Goal: Task Accomplishment & Management: Complete application form

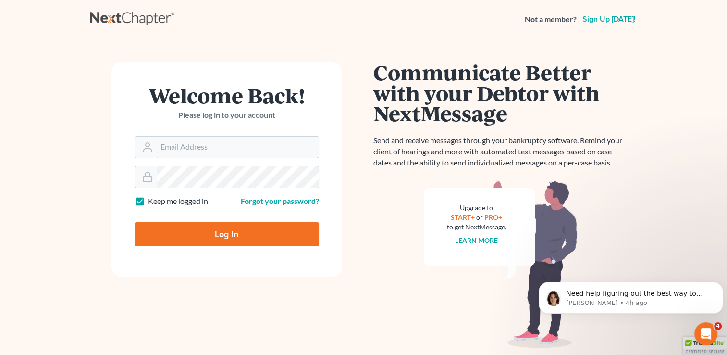
type input "[PERSON_NAME][EMAIL_ADDRESS][DOMAIN_NAME]"
click at [249, 238] on input "Log In" at bounding box center [227, 234] width 185 height 24
type input "Thinking..."
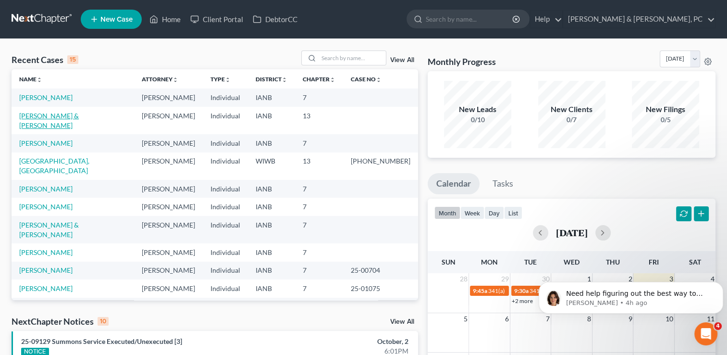
click at [52, 114] on link "[PERSON_NAME] & [PERSON_NAME]" at bounding box center [49, 120] width 60 height 18
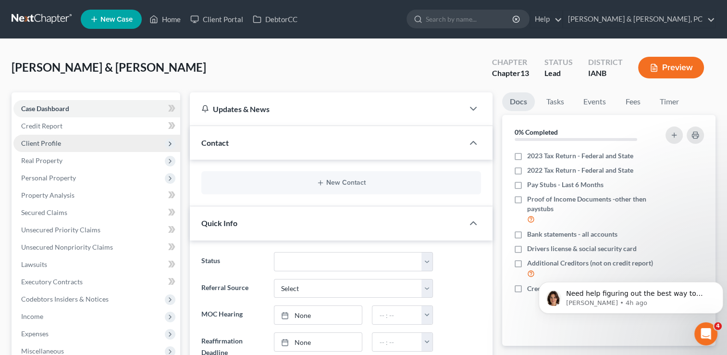
click at [56, 142] on span "Client Profile" at bounding box center [41, 143] width 40 height 8
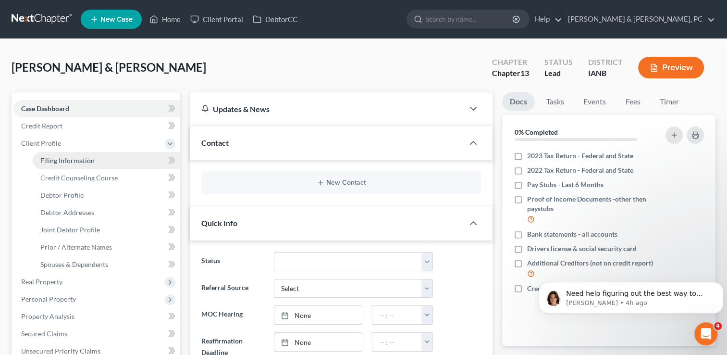
click at [73, 157] on span "Filing Information" at bounding box center [67, 160] width 54 height 8
select select "1"
select select "3"
select select "16"
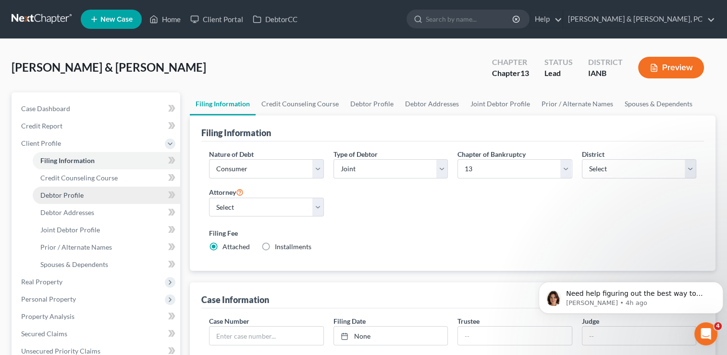
click at [75, 194] on span "Debtor Profile" at bounding box center [61, 195] width 43 height 8
select select "1"
select select "3"
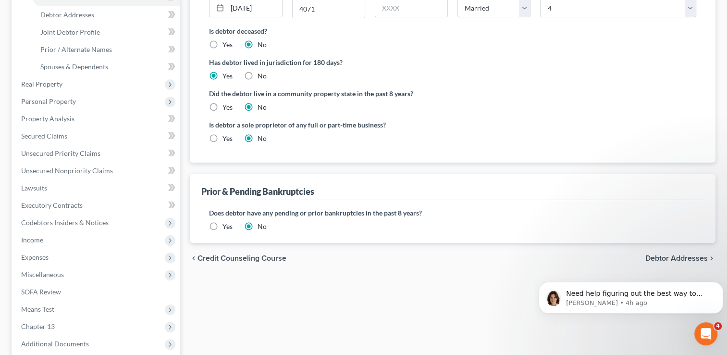
scroll to position [154, 0]
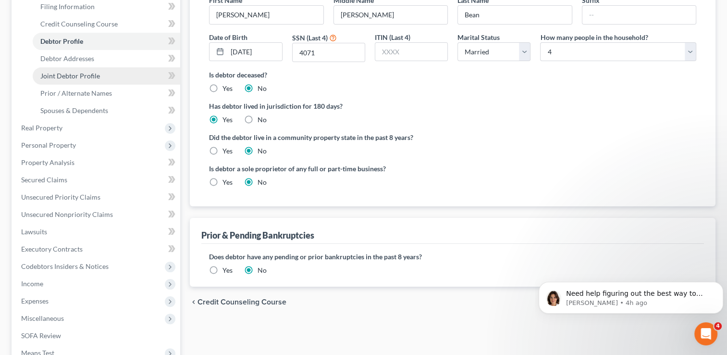
click at [84, 75] on span "Joint Debtor Profile" at bounding box center [70, 76] width 60 height 8
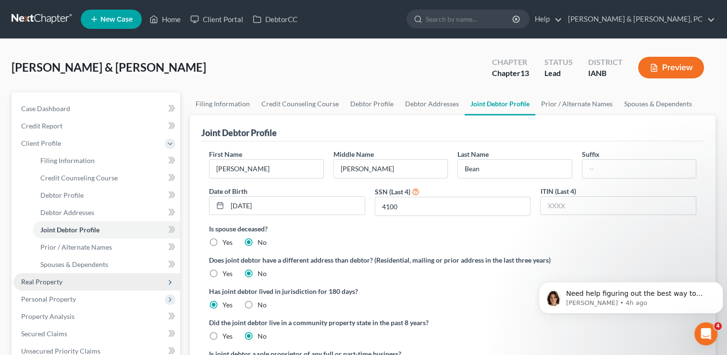
click at [74, 283] on span "Real Property" at bounding box center [96, 281] width 167 height 17
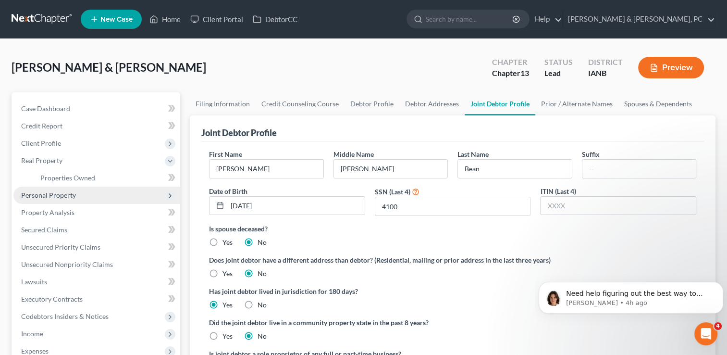
click at [77, 197] on span "Personal Property" at bounding box center [96, 194] width 167 height 17
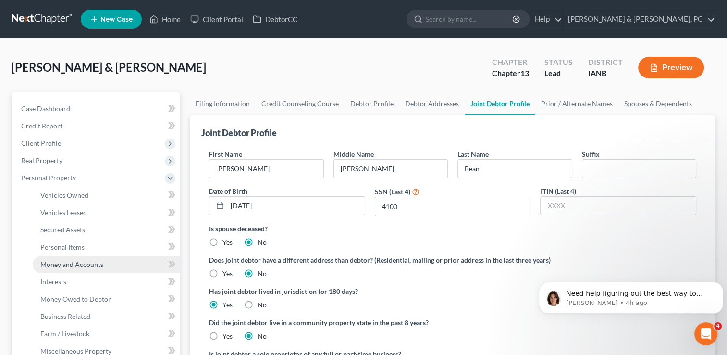
click at [86, 270] on link "Money and Accounts" at bounding box center [107, 264] width 148 height 17
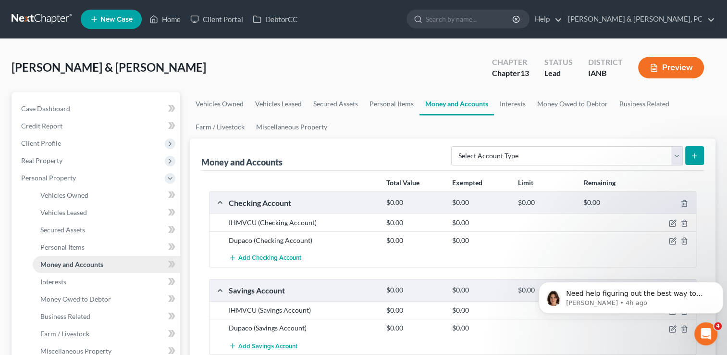
click at [86, 270] on link "Money and Accounts" at bounding box center [107, 264] width 148 height 17
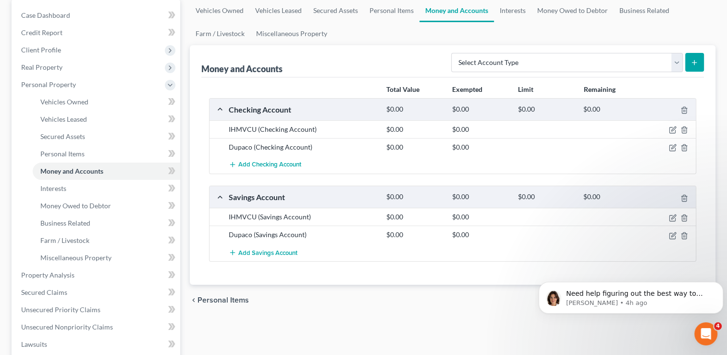
scroll to position [100, 0]
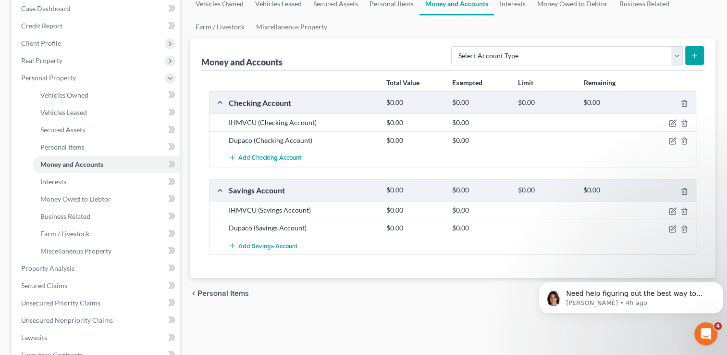
click at [623, 146] on div "Dupaco (Checking Account) $0.00 $0.00" at bounding box center [453, 140] width 486 height 18
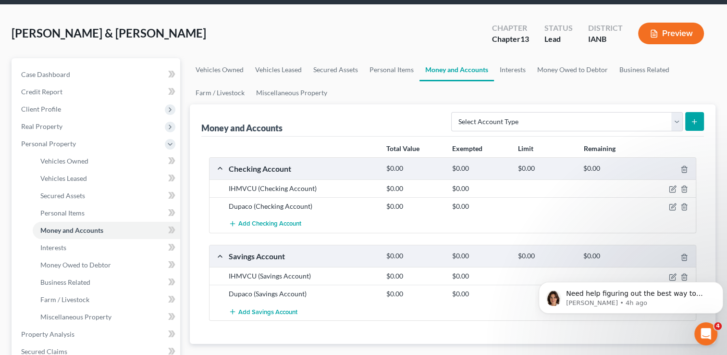
scroll to position [35, 0]
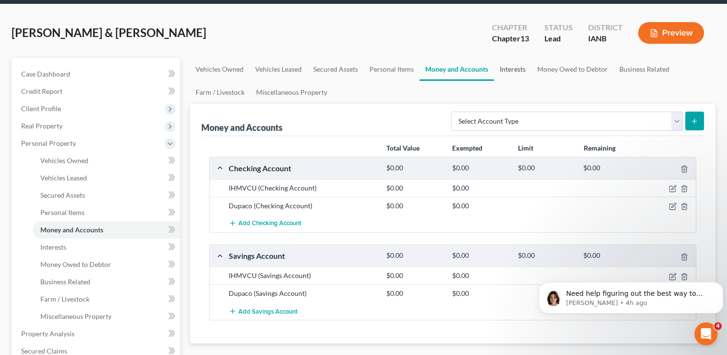
click at [499, 70] on link "Interests" at bounding box center [512, 69] width 37 height 23
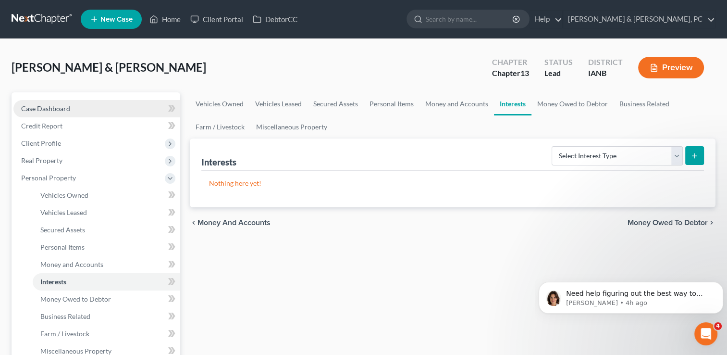
click at [56, 104] on span "Case Dashboard" at bounding box center [45, 108] width 49 height 8
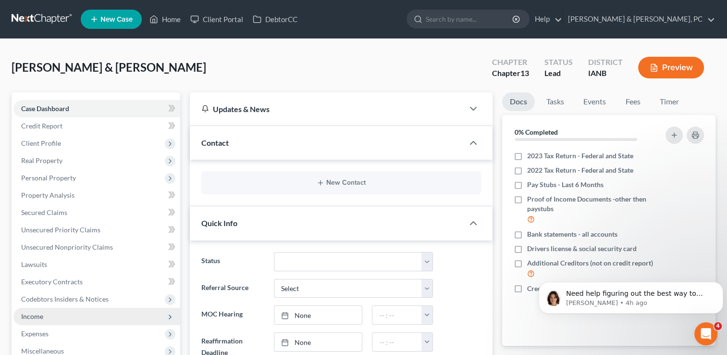
click at [37, 316] on span "Income" at bounding box center [32, 316] width 22 height 8
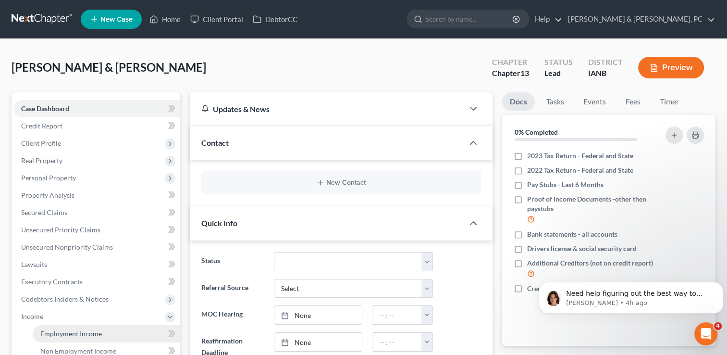
click at [108, 333] on link "Employment Income" at bounding box center [107, 333] width 148 height 17
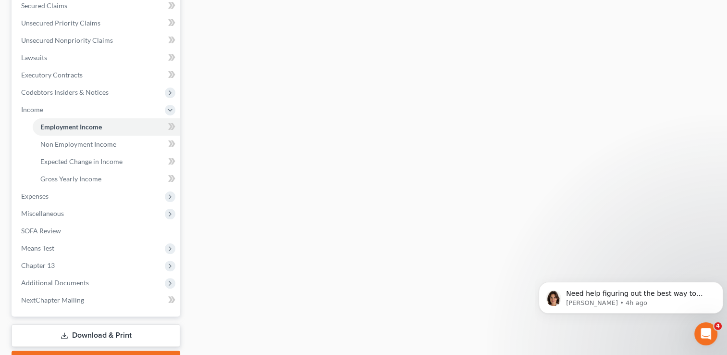
scroll to position [238, 0]
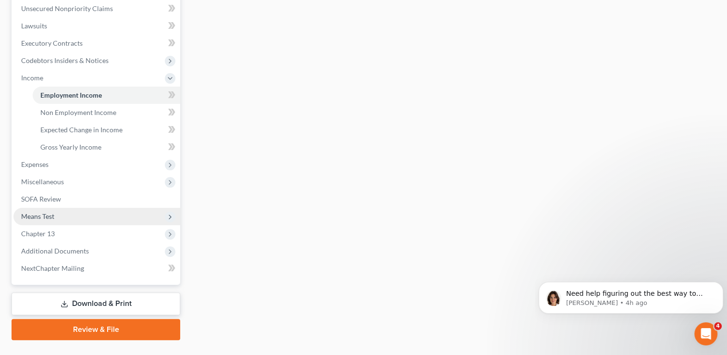
click at [150, 214] on span "Means Test" at bounding box center [96, 216] width 167 height 17
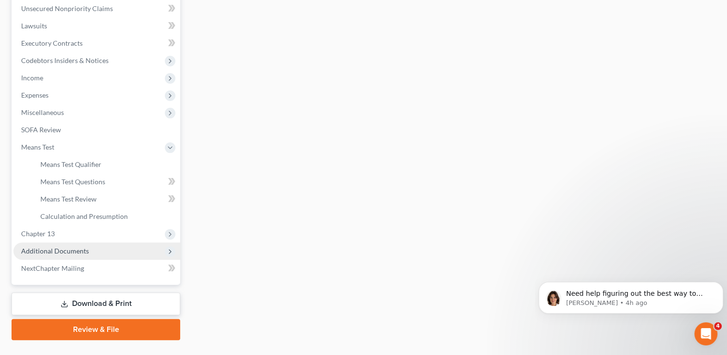
click at [65, 251] on span "Additional Documents" at bounding box center [55, 251] width 68 height 8
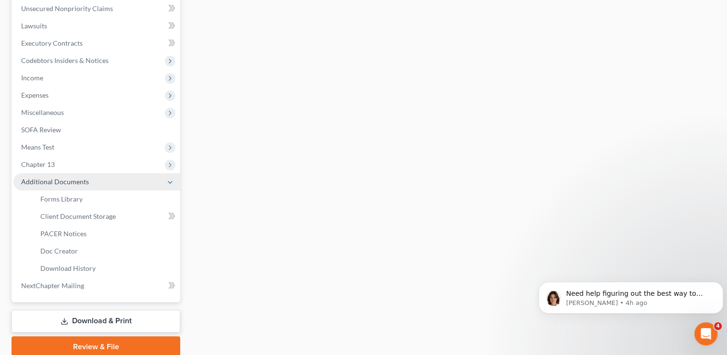
click at [54, 177] on span "Additional Documents" at bounding box center [55, 181] width 68 height 8
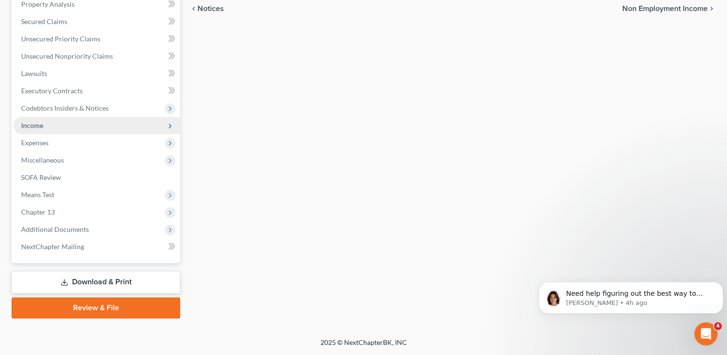
scroll to position [190, 0]
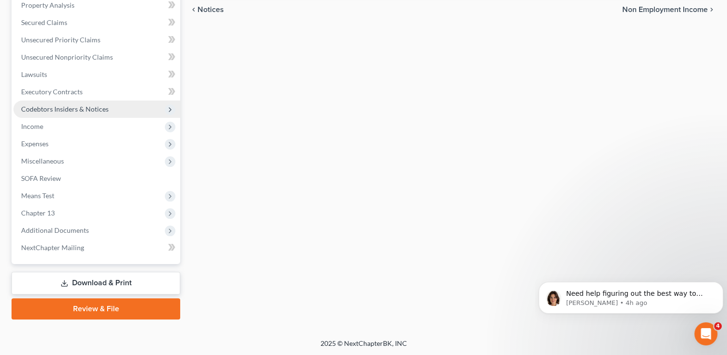
click at [173, 109] on icon at bounding box center [170, 110] width 8 height 8
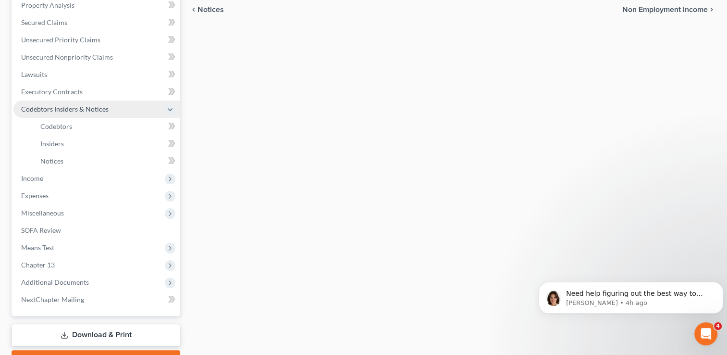
scroll to position [238, 0]
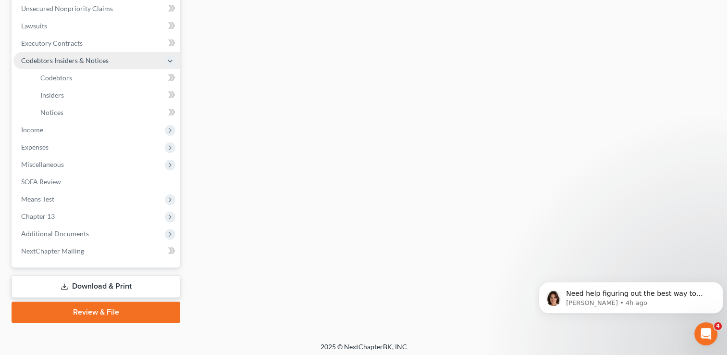
click at [237, 120] on div "Employment Income Non Employment Income Expected Change in Income Gross Yearly …" at bounding box center [452, 88] width 535 height 469
click at [264, 146] on div "Employment Income Non Employment Income Expected Change in Income Gross Yearly …" at bounding box center [452, 88] width 535 height 469
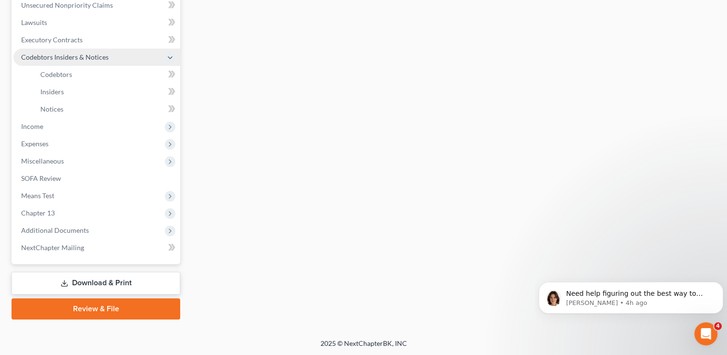
scroll to position [242, 0]
click at [726, 215] on div "[PERSON_NAME] & [PERSON_NAME] Upgraded Chapter Chapter 13 Status Lead District …" at bounding box center [363, 67] width 727 height 541
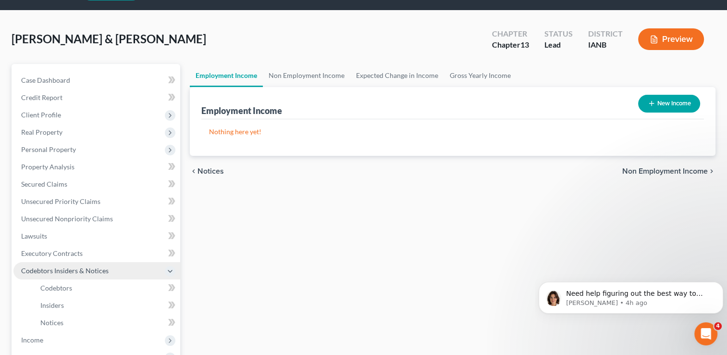
scroll to position [0, 0]
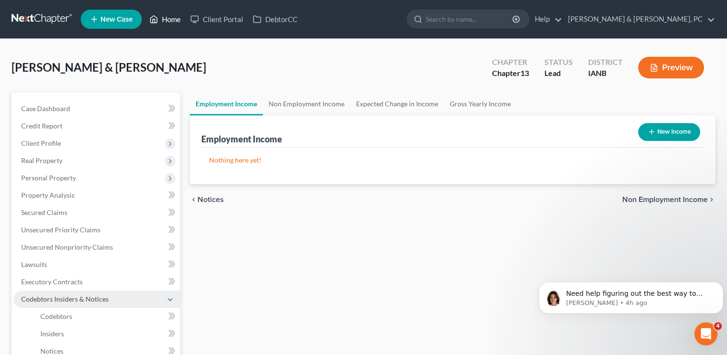
click at [170, 20] on link "Home" at bounding box center [165, 19] width 41 height 17
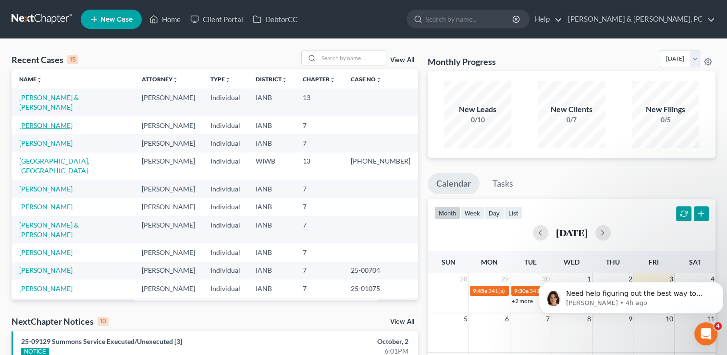
click at [53, 121] on link "[PERSON_NAME]" at bounding box center [45, 125] width 53 height 8
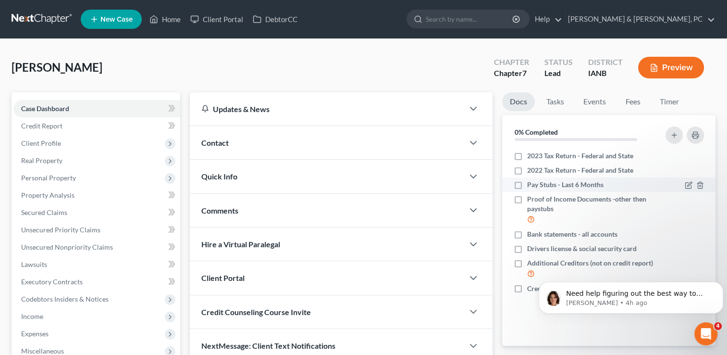
click at [550, 180] on span "Pay Stubs - Last 6 Months" at bounding box center [565, 185] width 76 height 10
click at [537, 180] on input "Pay Stubs - Last 6 Months" at bounding box center [534, 183] width 6 height 6
click at [527, 182] on label "Pay Stubs - Last 6 Months" at bounding box center [565, 185] width 76 height 10
click at [531, 182] on input "Pay Stubs - Last 6 Months" at bounding box center [534, 183] width 6 height 6
checkbox input "false"
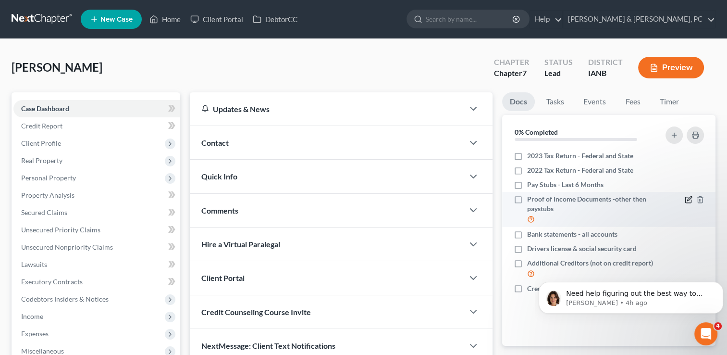
click at [689, 198] on icon "button" at bounding box center [689, 199] width 4 height 4
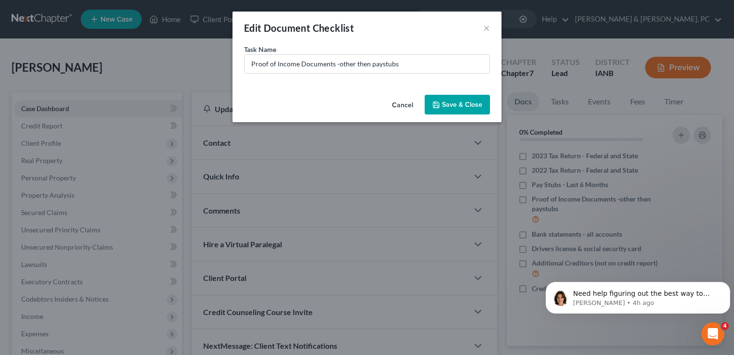
click at [404, 101] on button "Cancel" at bounding box center [402, 105] width 37 height 19
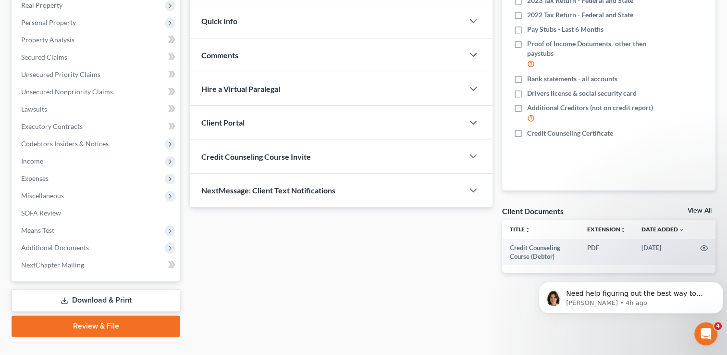
scroll to position [154, 0]
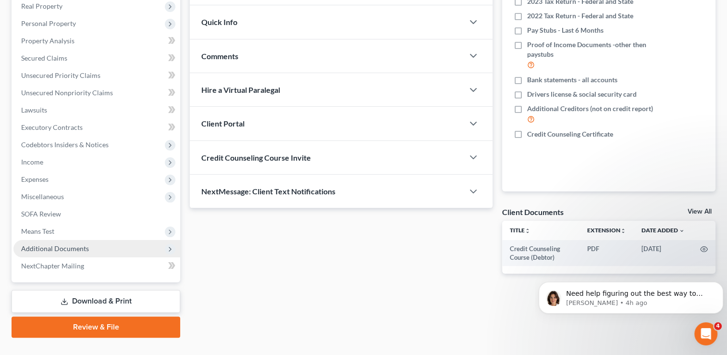
click at [61, 244] on span "Additional Documents" at bounding box center [55, 248] width 68 height 8
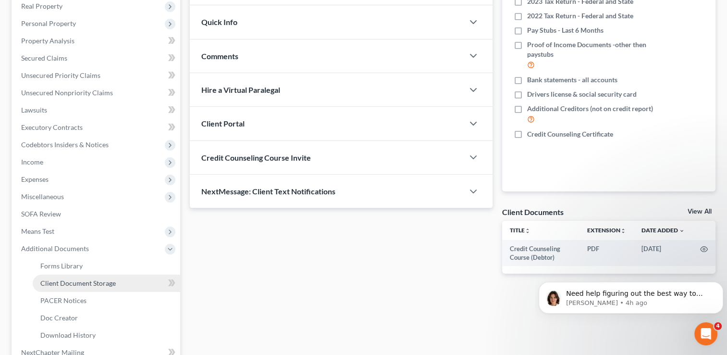
click at [96, 280] on span "Client Document Storage" at bounding box center [77, 283] width 75 height 8
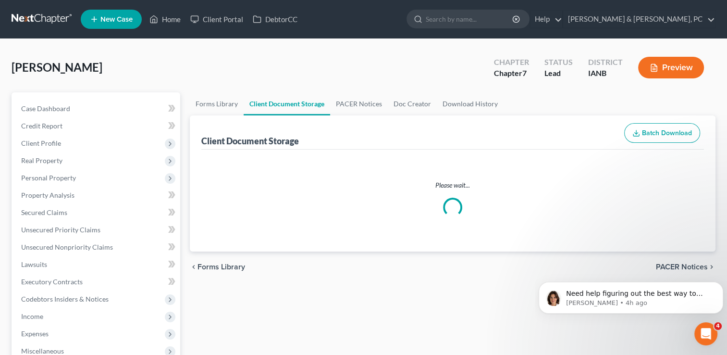
select select "4"
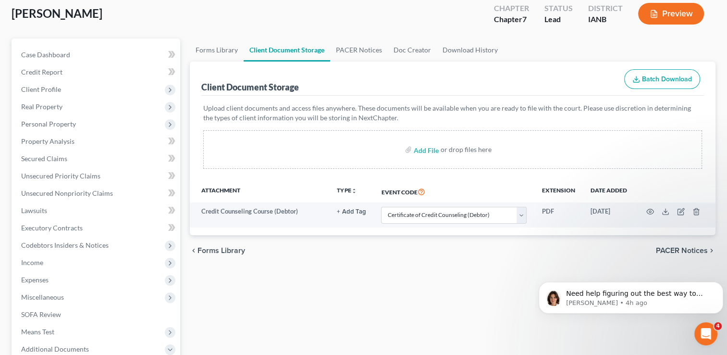
scroll to position [58, 0]
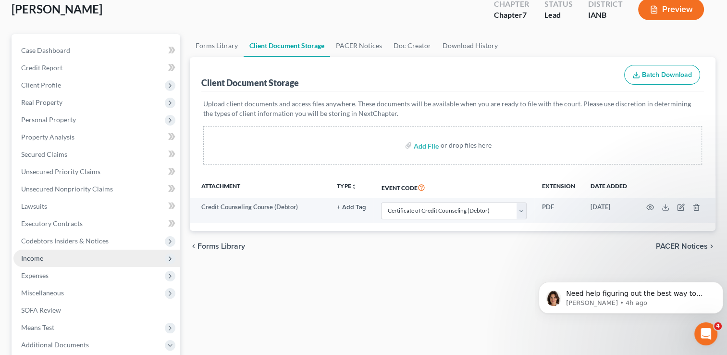
click at [38, 257] on span "Income" at bounding box center [32, 258] width 22 height 8
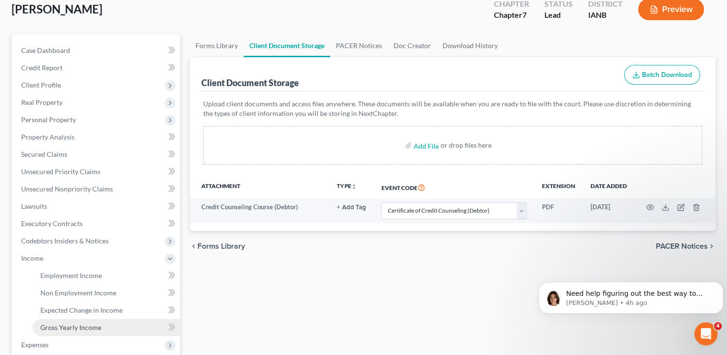
click at [118, 325] on link "Gross Yearly Income" at bounding box center [107, 327] width 148 height 17
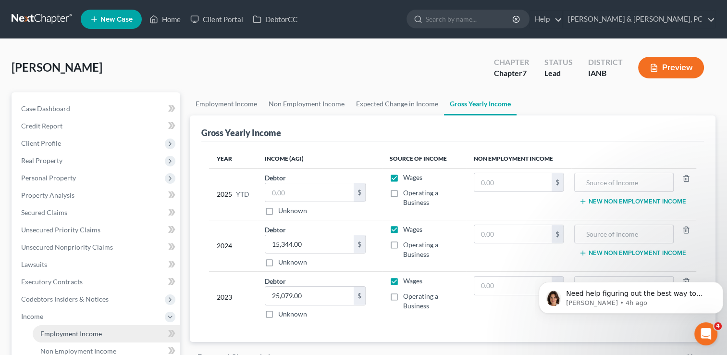
click at [108, 330] on link "Employment Income" at bounding box center [107, 333] width 148 height 17
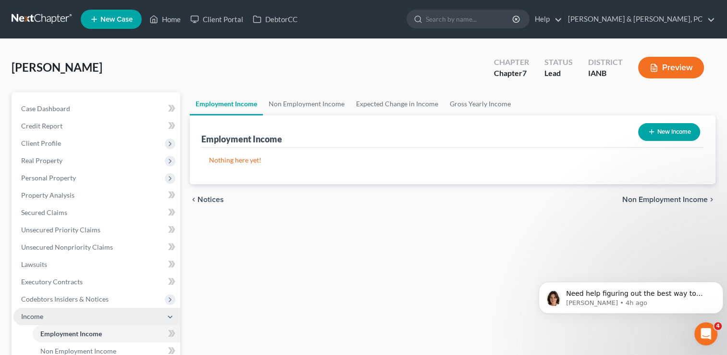
click at [39, 317] on span "Income" at bounding box center [32, 316] width 22 height 8
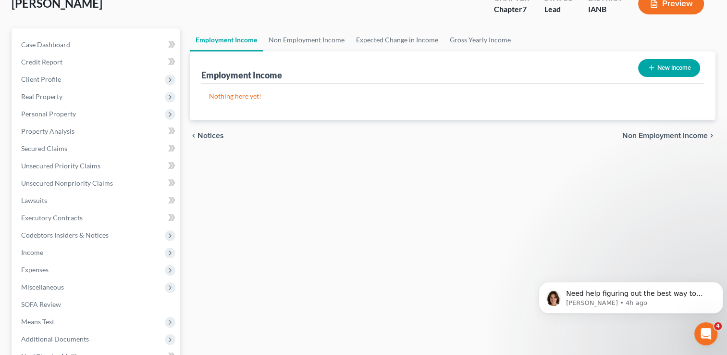
scroll to position [38, 0]
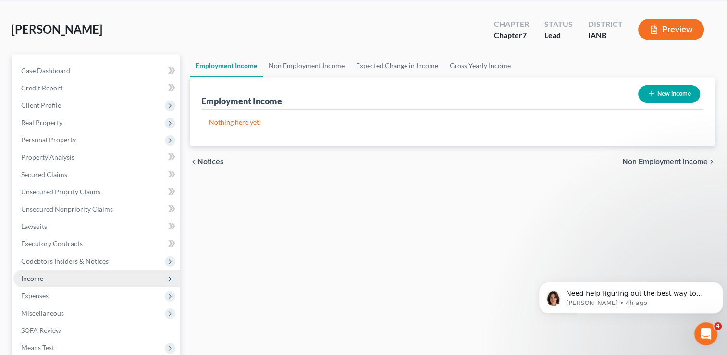
click at [49, 277] on span "Income" at bounding box center [96, 278] width 167 height 17
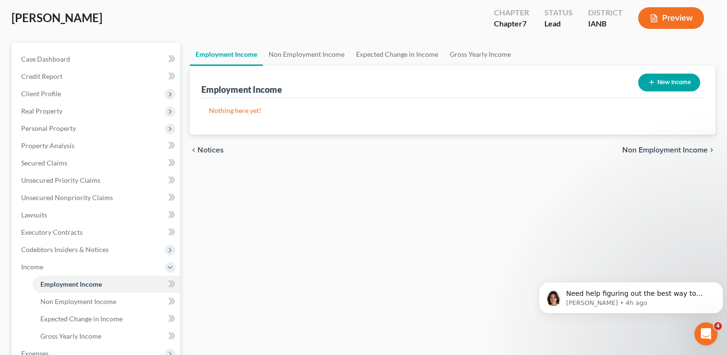
scroll to position [0, 0]
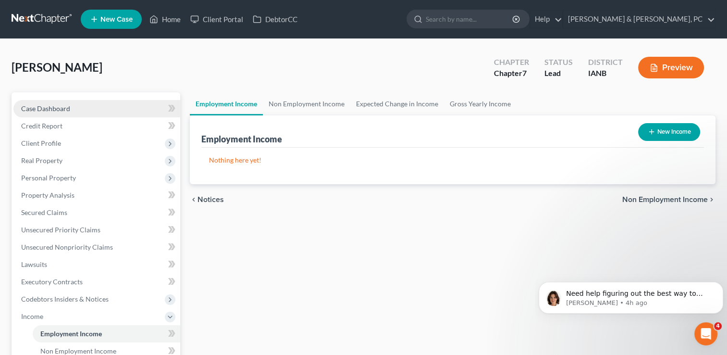
click at [64, 108] on span "Case Dashboard" at bounding box center [45, 108] width 49 height 8
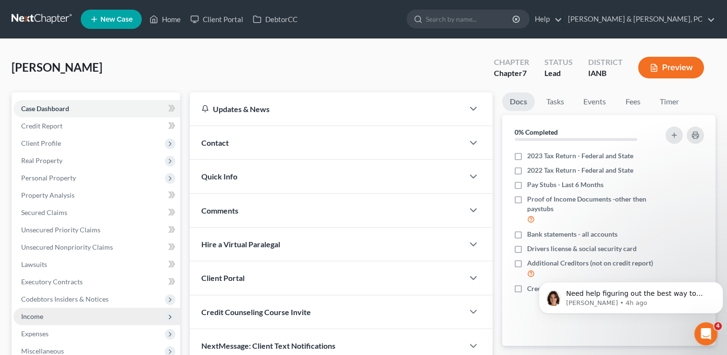
click at [52, 314] on span "Income" at bounding box center [96, 316] width 167 height 17
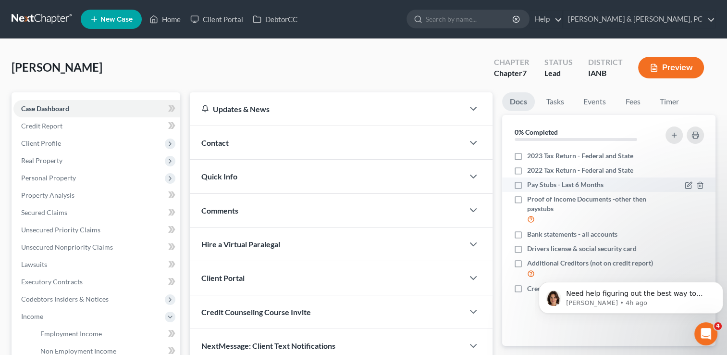
click at [527, 183] on label "Pay Stubs - Last 6 Months" at bounding box center [565, 185] width 76 height 10
click at [531, 183] on input "Pay Stubs - Last 6 Months" at bounding box center [534, 183] width 6 height 6
click at [679, 67] on button "Preview" at bounding box center [671, 68] width 66 height 22
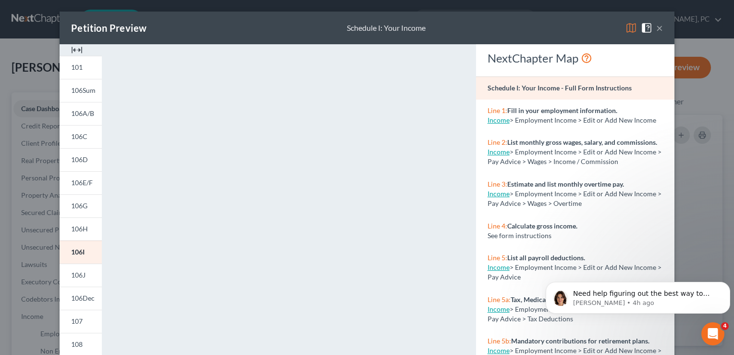
click at [657, 29] on button "×" at bounding box center [659, 28] width 7 height 12
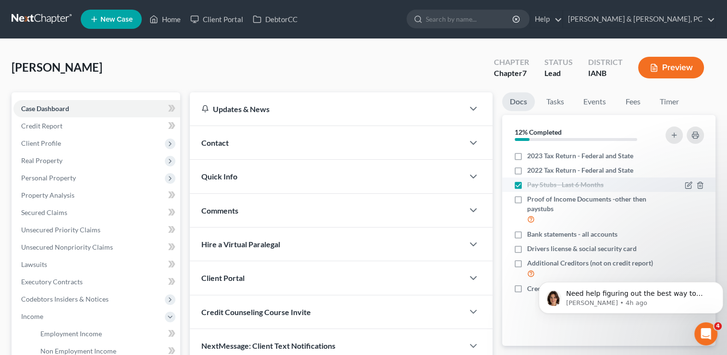
click at [527, 185] on label "Pay Stubs - Last 6 Months" at bounding box center [565, 185] width 76 height 10
click at [531, 185] on input "Pay Stubs - Last 6 Months" at bounding box center [534, 183] width 6 height 6
checkbox input "false"
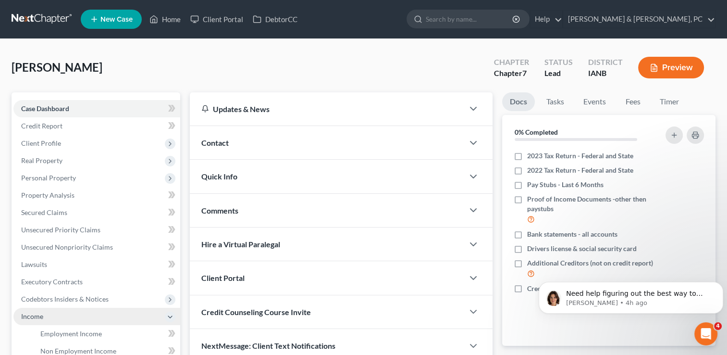
click at [42, 318] on span "Income" at bounding box center [32, 316] width 22 height 8
click at [171, 314] on icon at bounding box center [170, 317] width 8 height 8
